Goal: Task Accomplishment & Management: Manage account settings

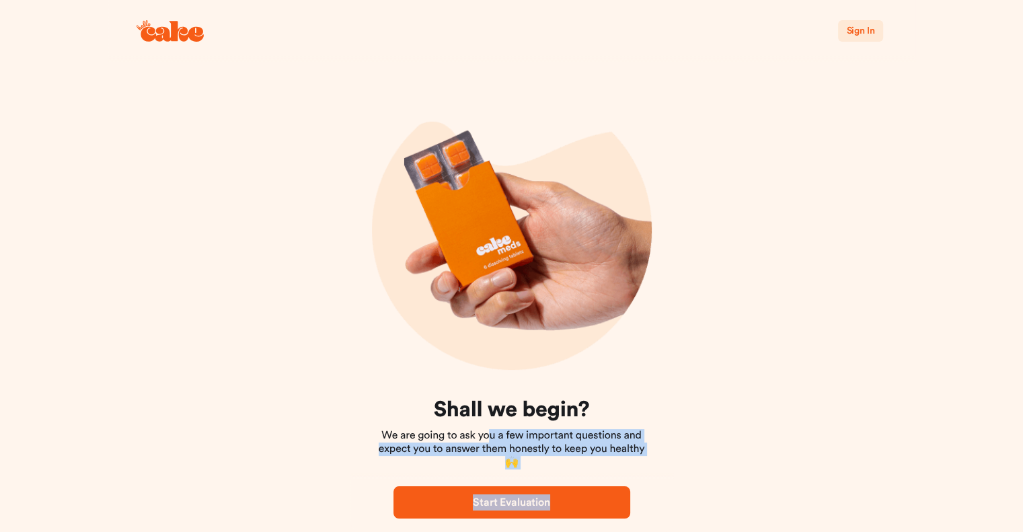
drag, startPoint x: 0, startPoint y: 0, endPoint x: 605, endPoint y: 498, distance: 783.6
click at [605, 498] on div "Sign In Shall we begin? We are going to ask you a few important questions and e…" at bounding box center [511, 288] width 1023 height 576
click at [605, 498] on span "Start Evaluation" at bounding box center [512, 502] width 194 height 16
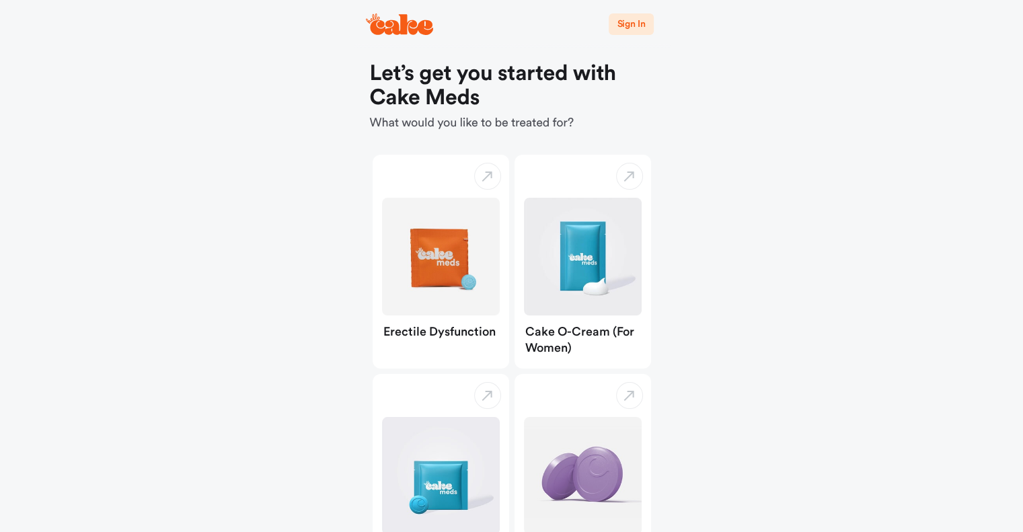
click at [625, 30] on span "Sign In" at bounding box center [631, 23] width 28 height 13
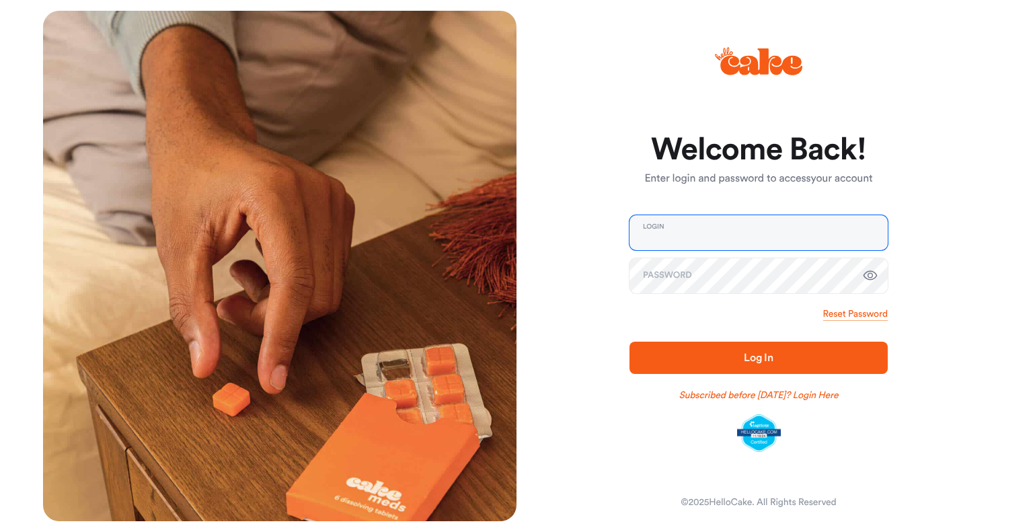
click at [659, 242] on input "email" at bounding box center [758, 232] width 258 height 35
type input "**********"
click at [867, 276] on icon "button" at bounding box center [870, 276] width 16 height 16
click at [746, 352] on span "Log In" at bounding box center [758, 358] width 215 height 16
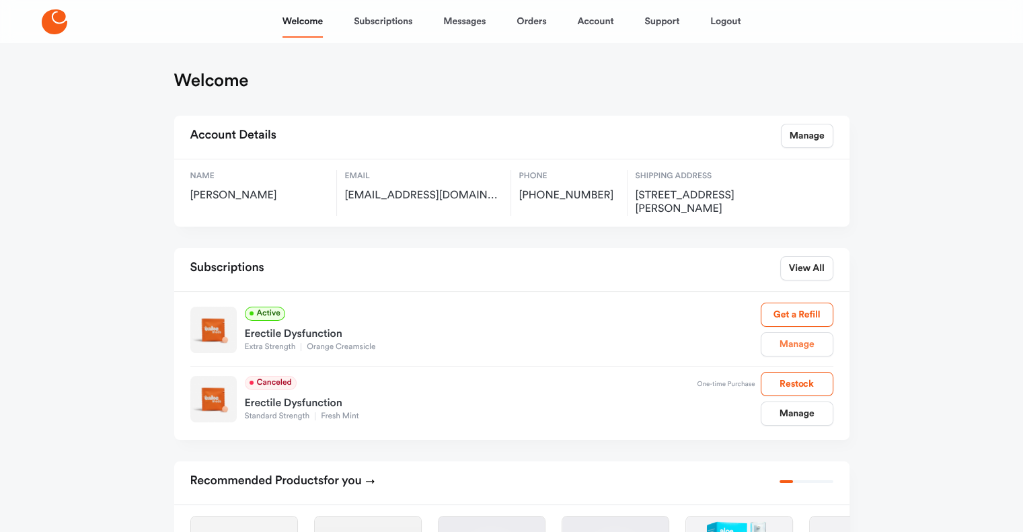
click at [797, 348] on link "Manage" at bounding box center [797, 344] width 73 height 24
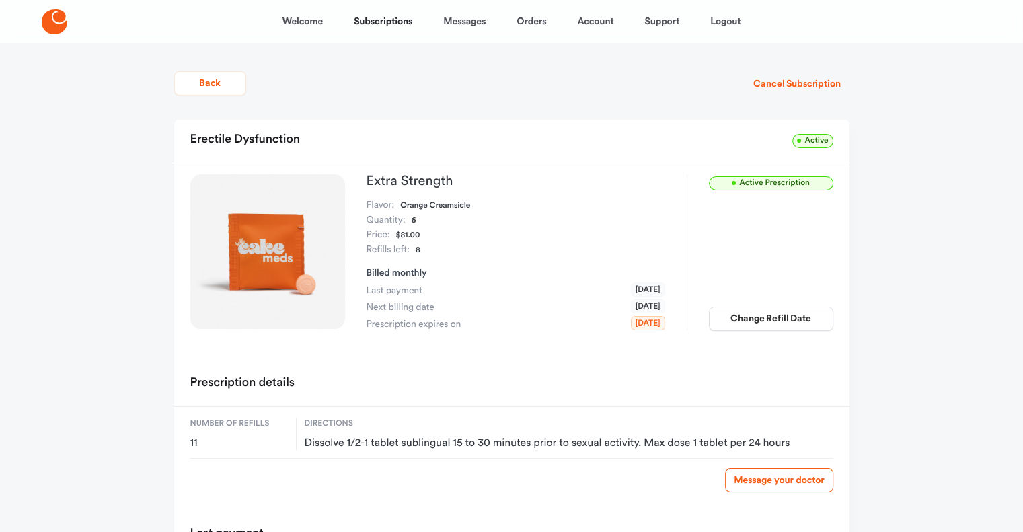
click at [762, 186] on span "Active Prescription" at bounding box center [771, 183] width 124 height 14
click at [802, 140] on span "Active" at bounding box center [812, 141] width 40 height 14
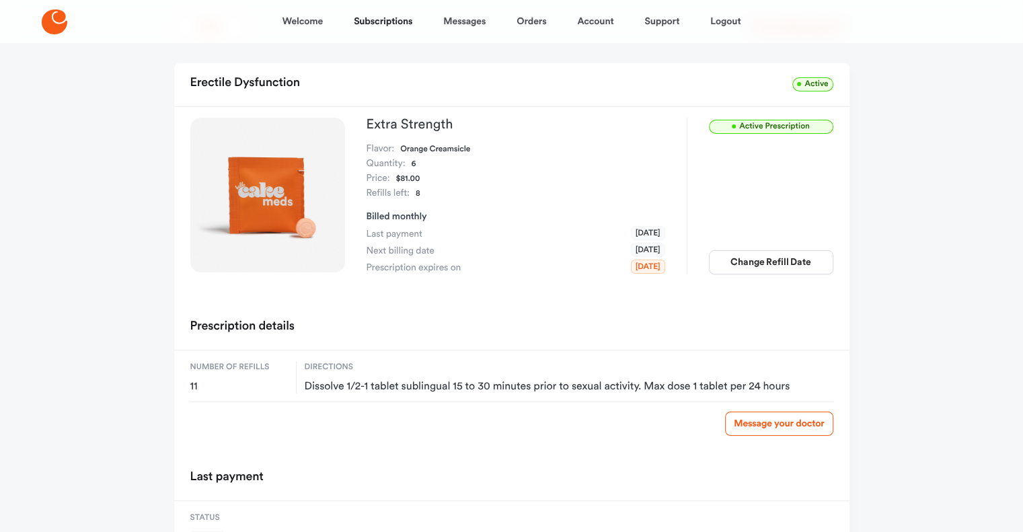
scroll to position [56, 0]
click at [759, 263] on button "Change Refill Date" at bounding box center [771, 263] width 124 height 24
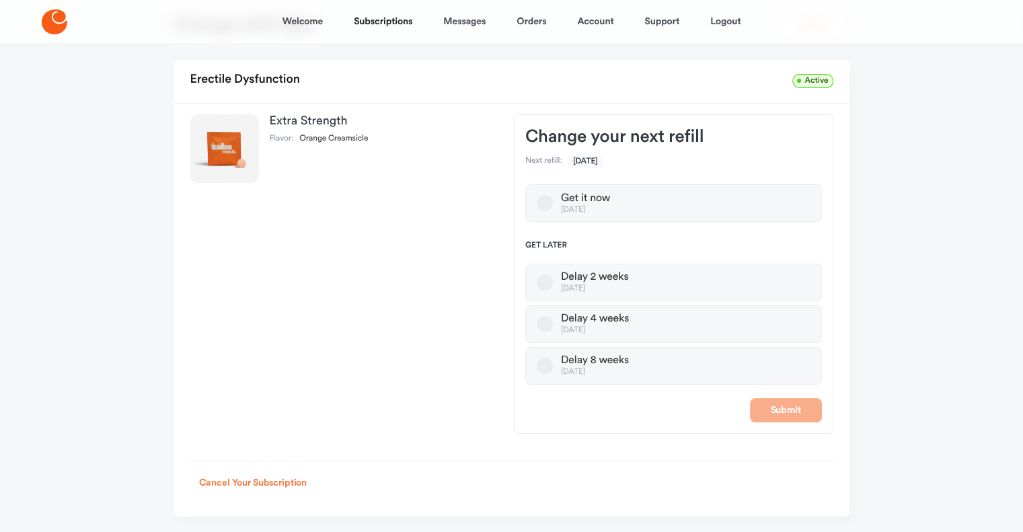
click at [250, 482] on button "Cancel Your Subscription" at bounding box center [253, 483] width 126 height 24
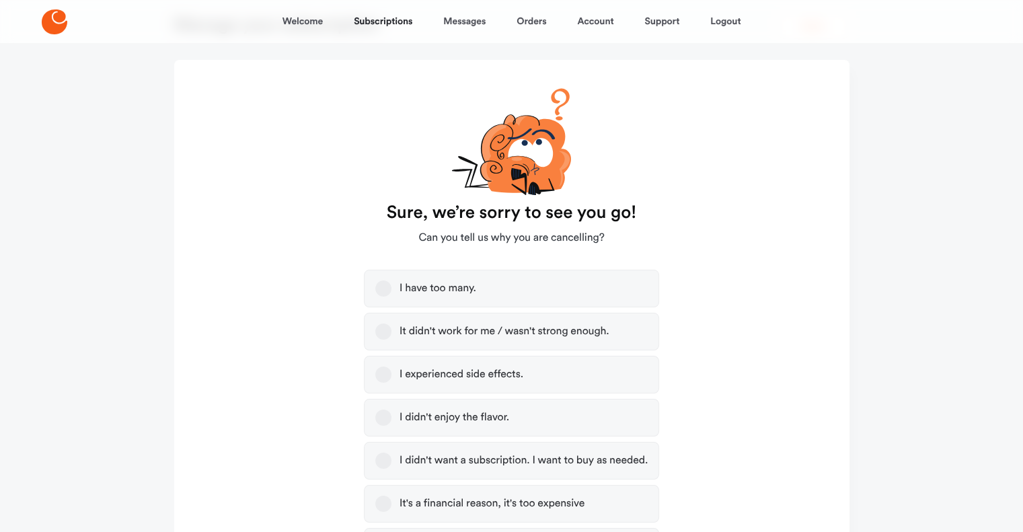
click at [379, 336] on button "It didn't work for me / wasn't strong enough." at bounding box center [383, 331] width 16 height 16
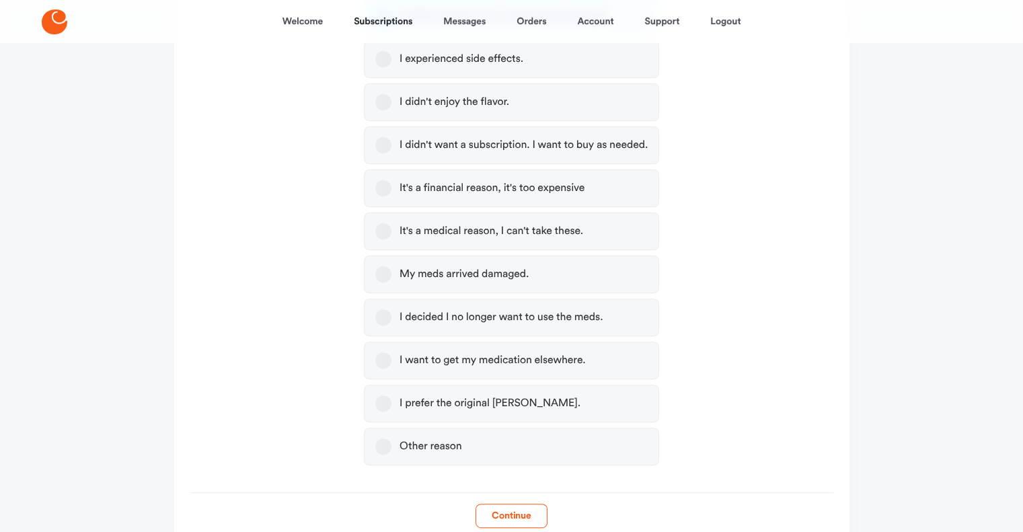
scroll to position [442, 0]
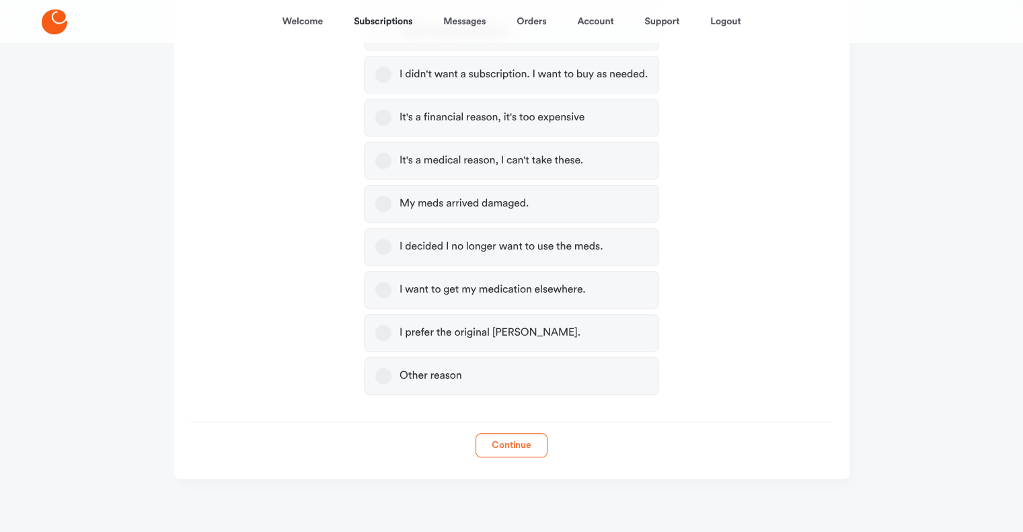
click at [516, 444] on button "Continue" at bounding box center [511, 445] width 72 height 24
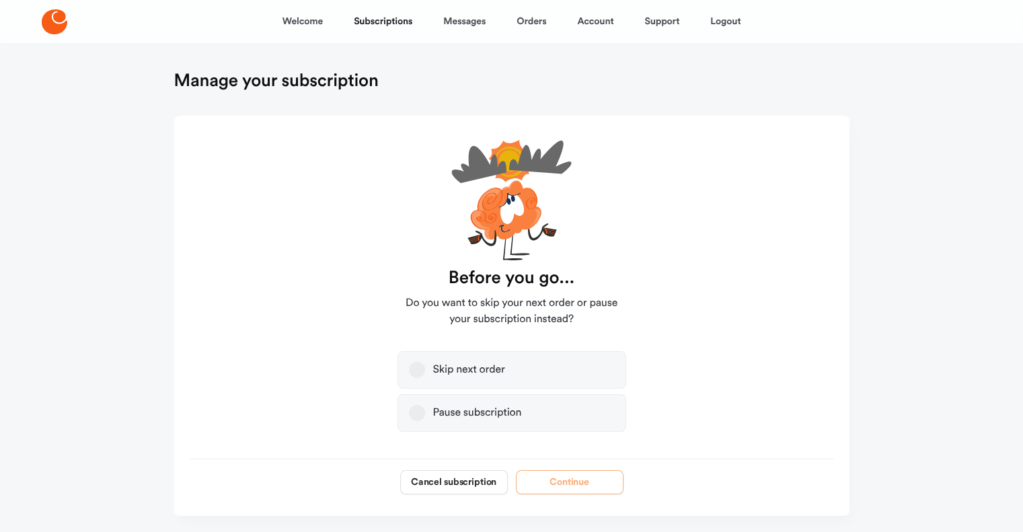
click at [418, 412] on button "Pause subscription" at bounding box center [417, 413] width 16 height 16
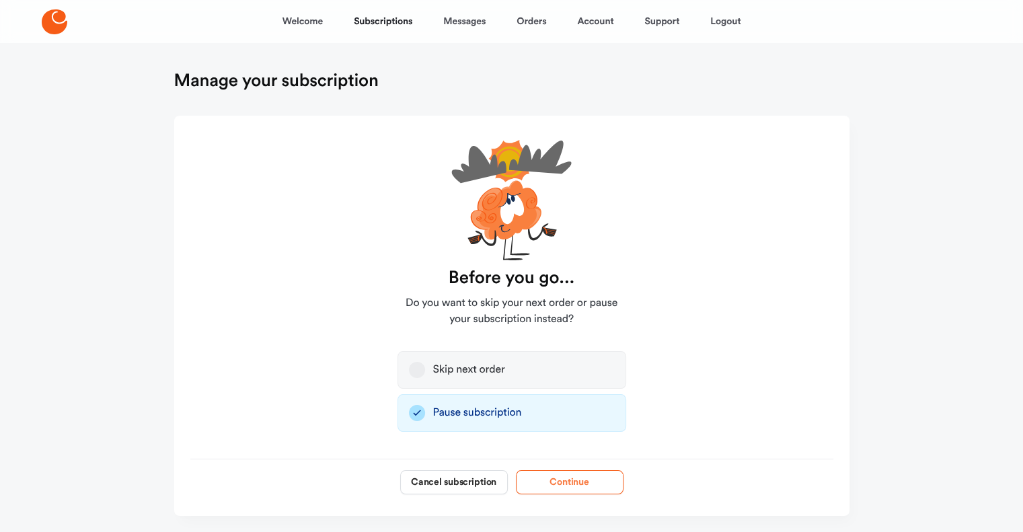
click at [573, 479] on button "Continue" at bounding box center [570, 482] width 108 height 24
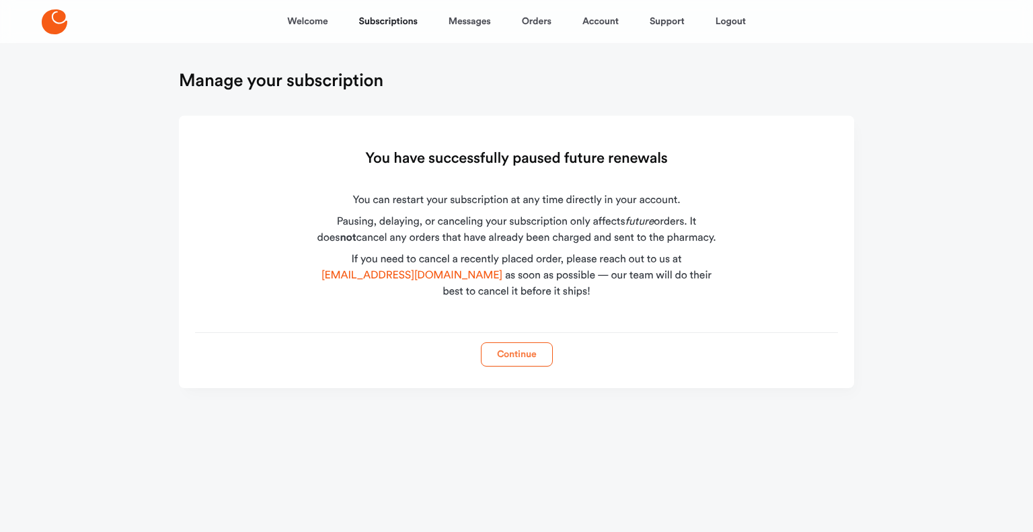
click at [508, 356] on button "Continue" at bounding box center [517, 354] width 72 height 24
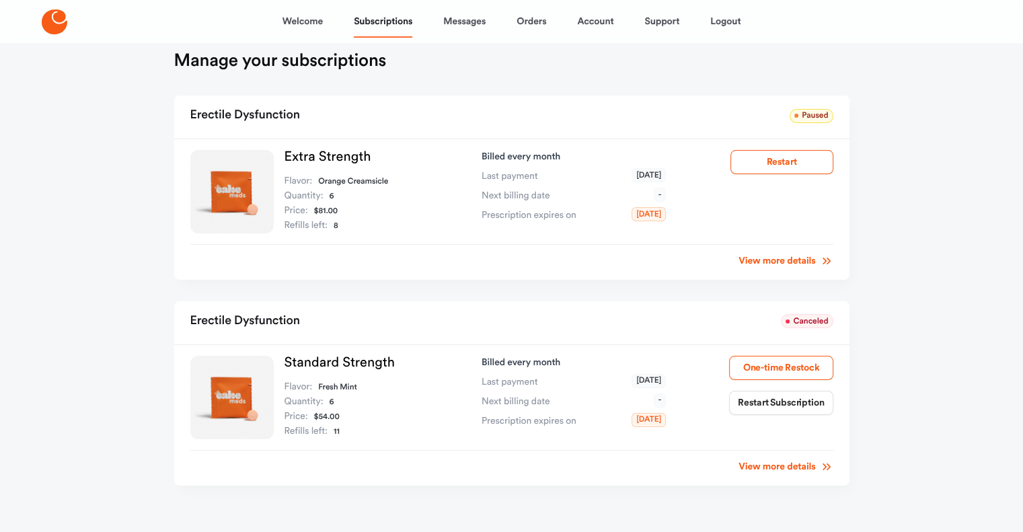
scroll to position [48, 0]
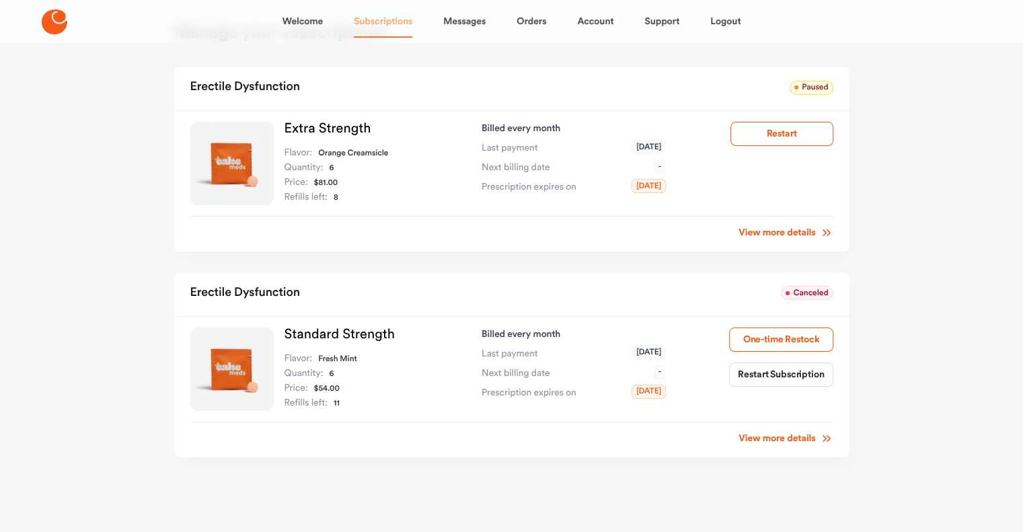
click at [385, 26] on link "Subscriptions" at bounding box center [383, 21] width 59 height 32
click at [593, 36] on link "Account" at bounding box center [595, 21] width 36 height 32
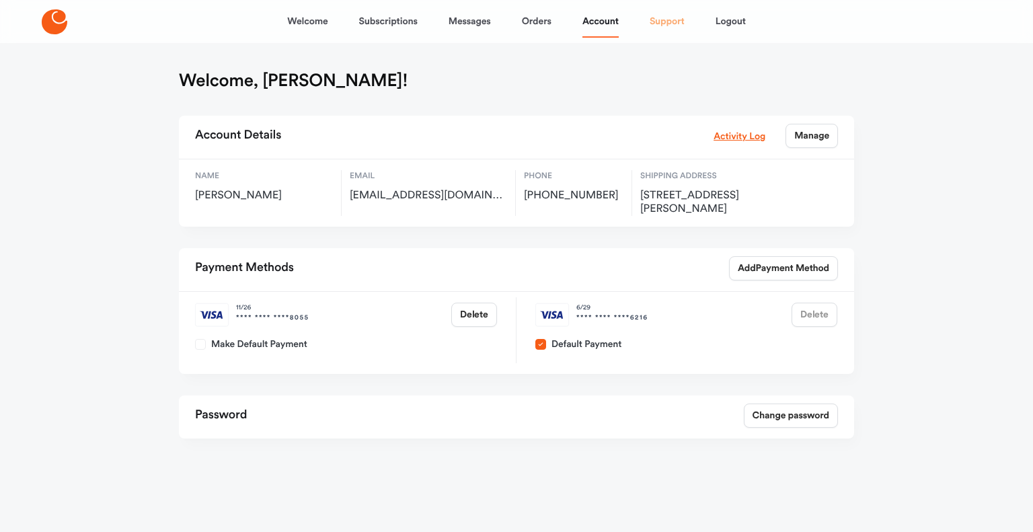
click at [670, 22] on link "Support" at bounding box center [667, 21] width 35 height 32
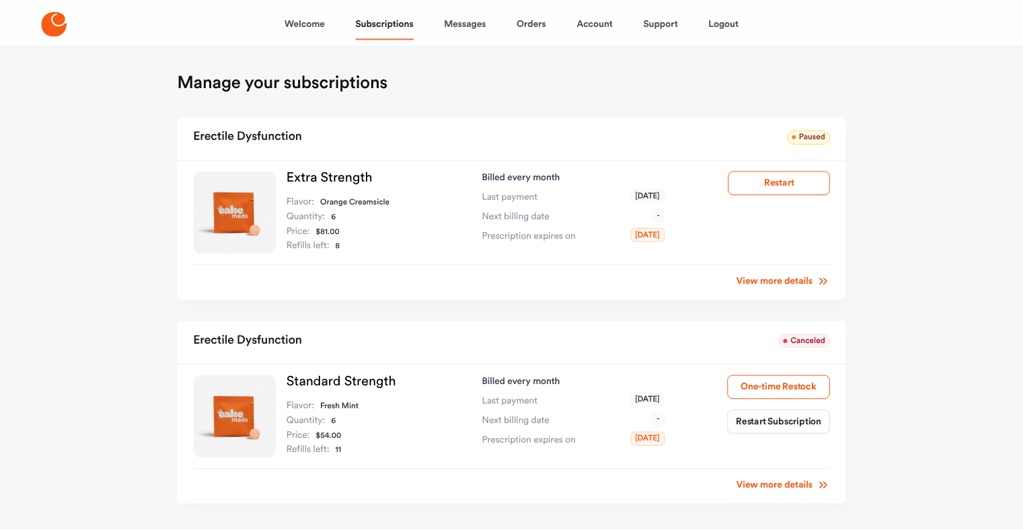
scroll to position [48, 0]
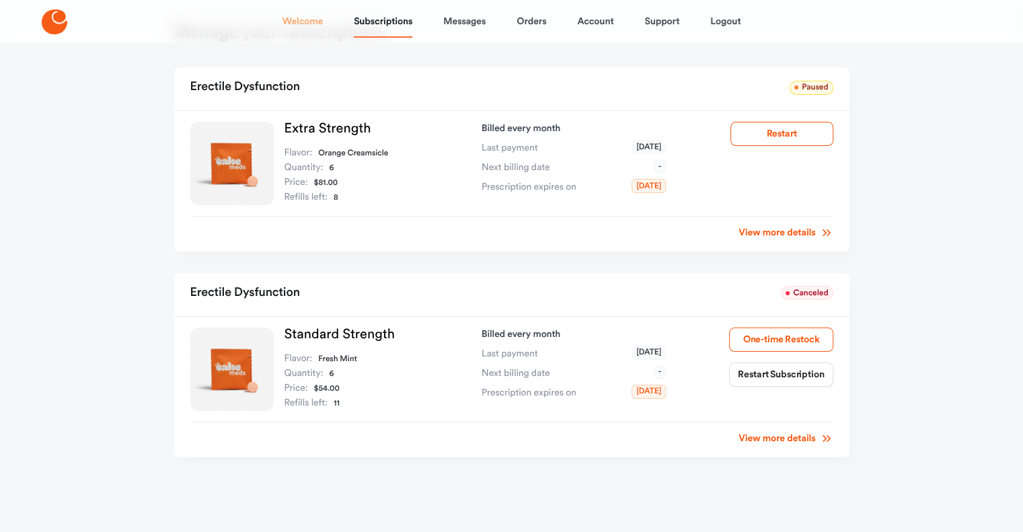
click at [307, 22] on link "Welcome" at bounding box center [302, 21] width 40 height 32
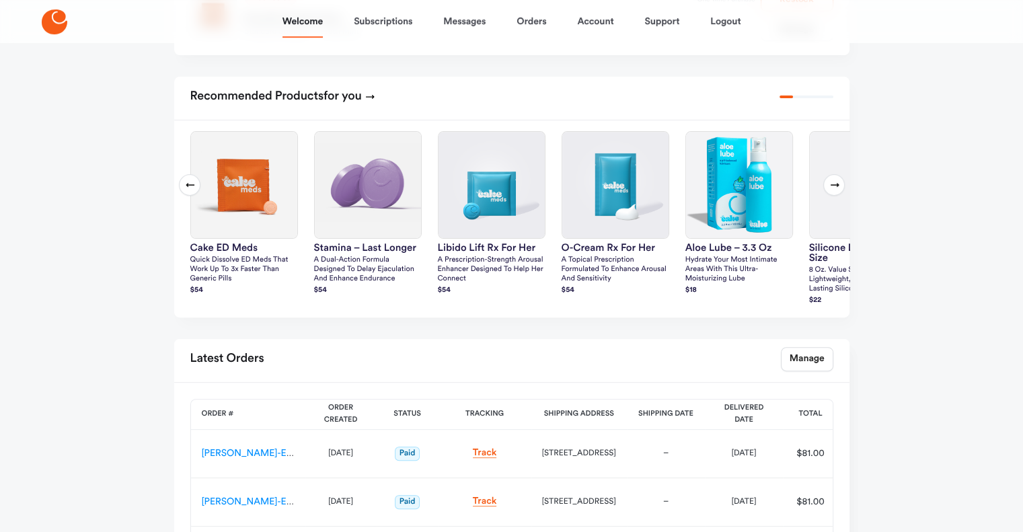
scroll to position [379, 0]
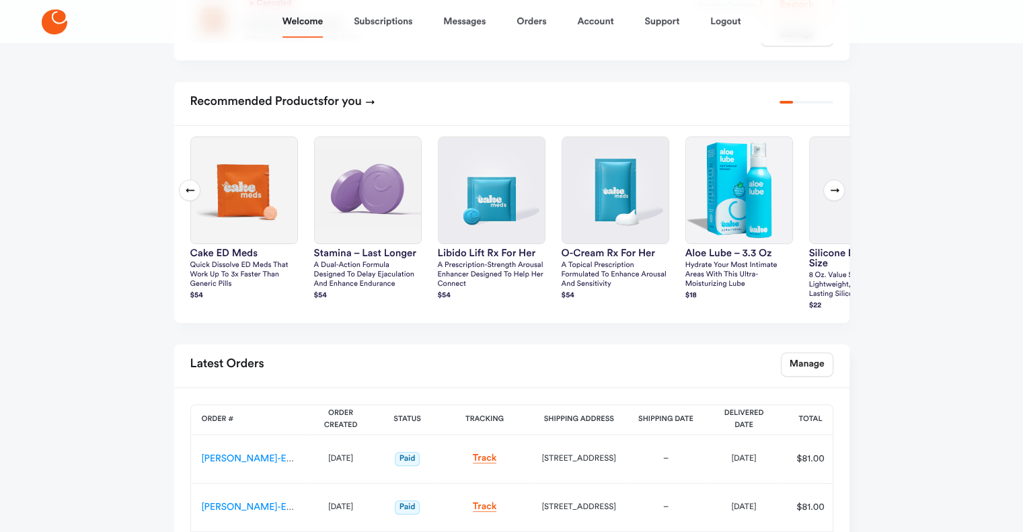
click at [832, 192] on icon at bounding box center [834, 190] width 11 height 11
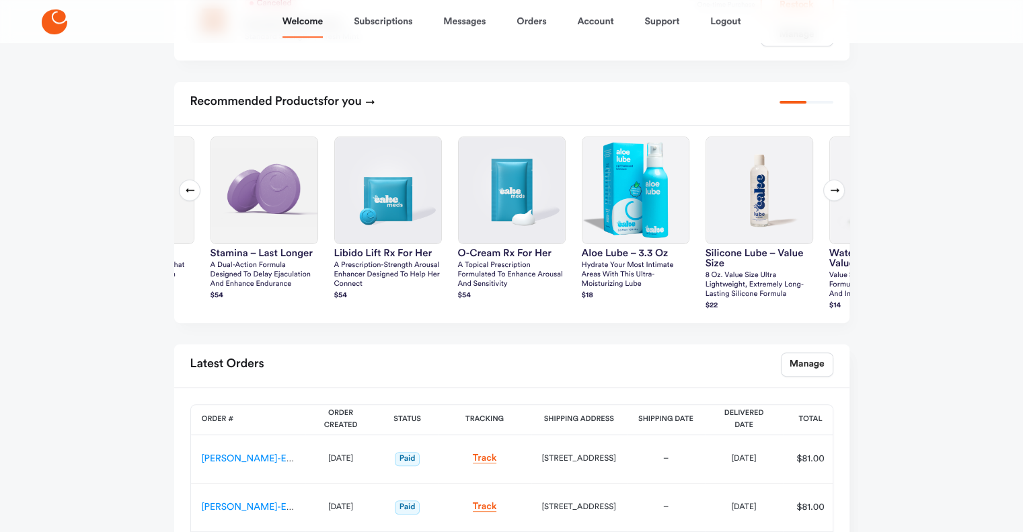
click at [831, 190] on icon at bounding box center [835, 190] width 9 height 4
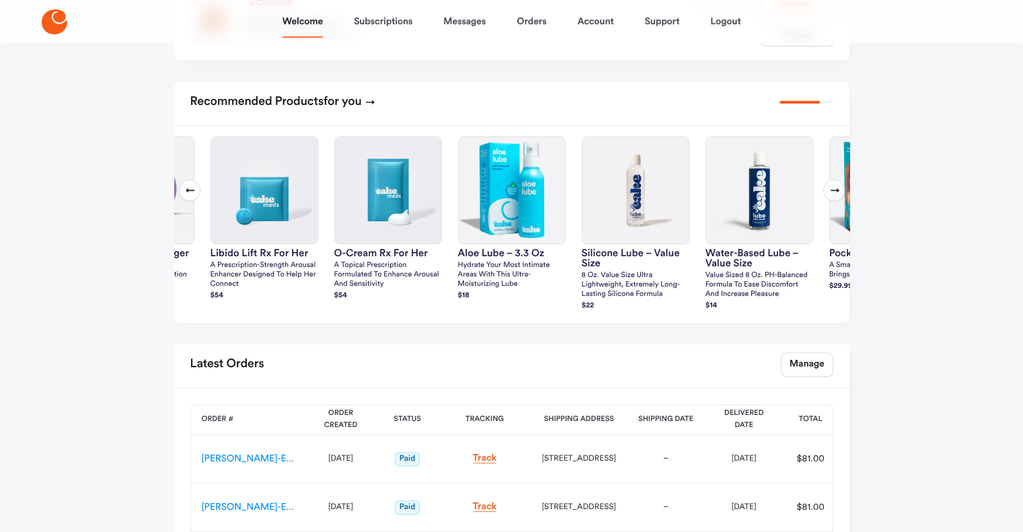
click at [841, 193] on button "Next slide" at bounding box center [834, 191] width 22 height 22
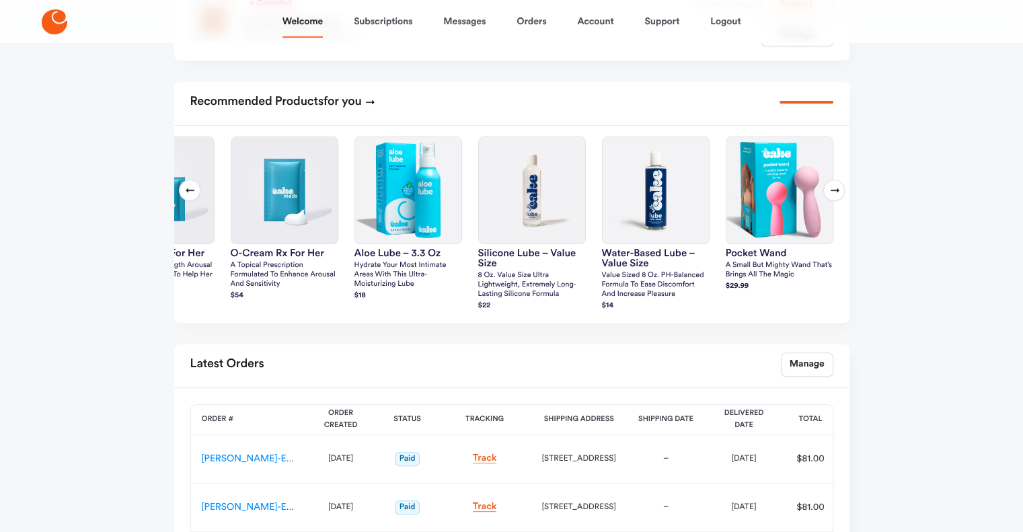
click at [836, 187] on icon at bounding box center [834, 190] width 11 height 11
click at [833, 188] on icon at bounding box center [834, 190] width 11 height 11
click at [829, 191] on icon at bounding box center [834, 190] width 11 height 11
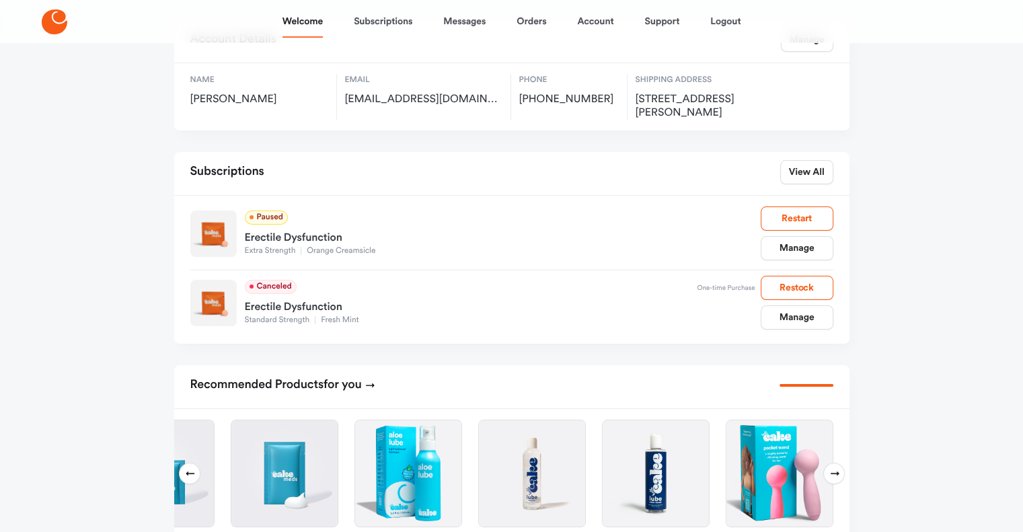
scroll to position [0, 0]
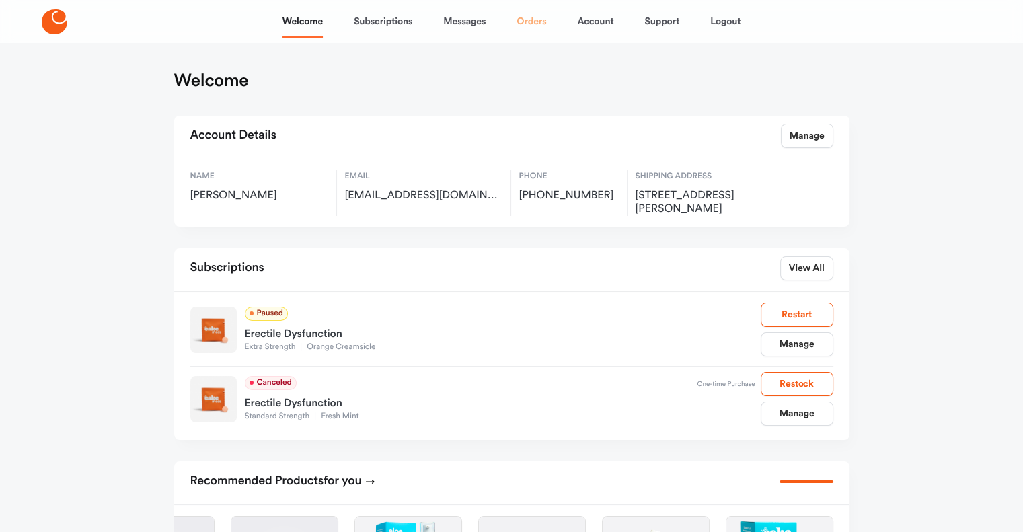
click at [537, 21] on link "Orders" at bounding box center [531, 21] width 30 height 32
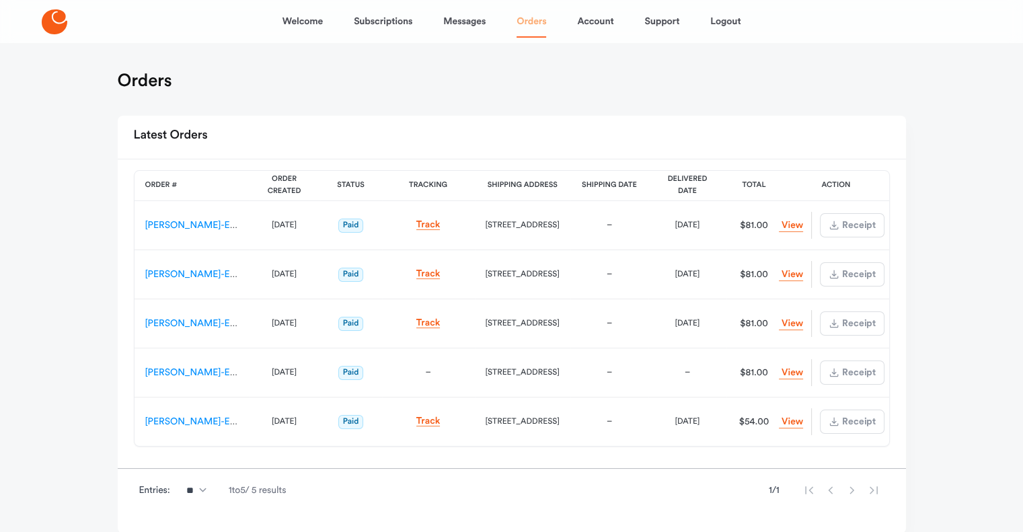
scroll to position [54, 0]
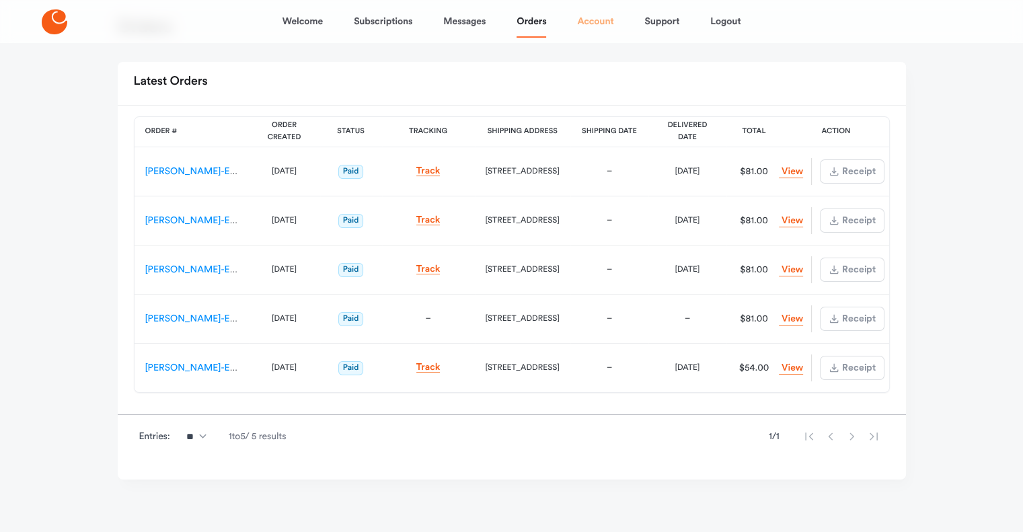
click at [601, 24] on link "Account" at bounding box center [595, 21] width 36 height 32
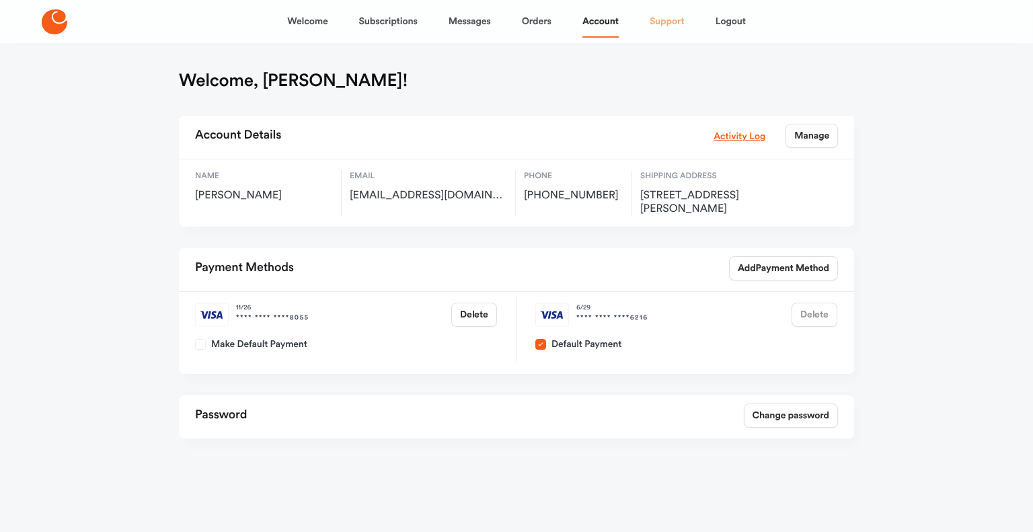
click at [682, 13] on link "Support" at bounding box center [667, 21] width 35 height 32
